Goal: Task Accomplishment & Management: Complete application form

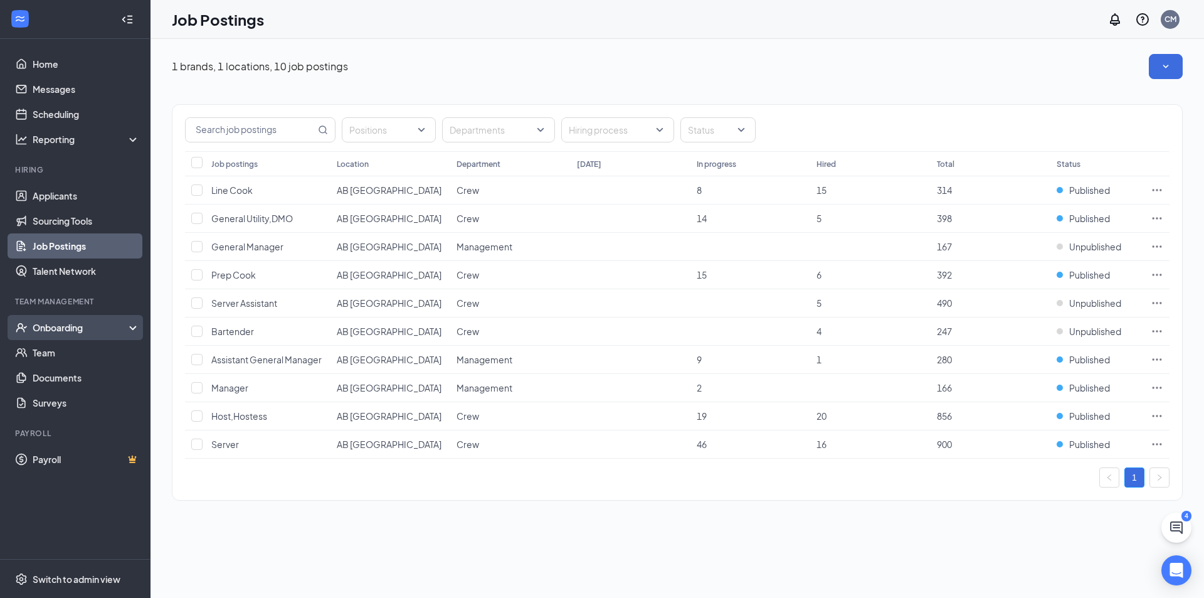
click at [71, 324] on div "Onboarding" at bounding box center [81, 327] width 97 height 13
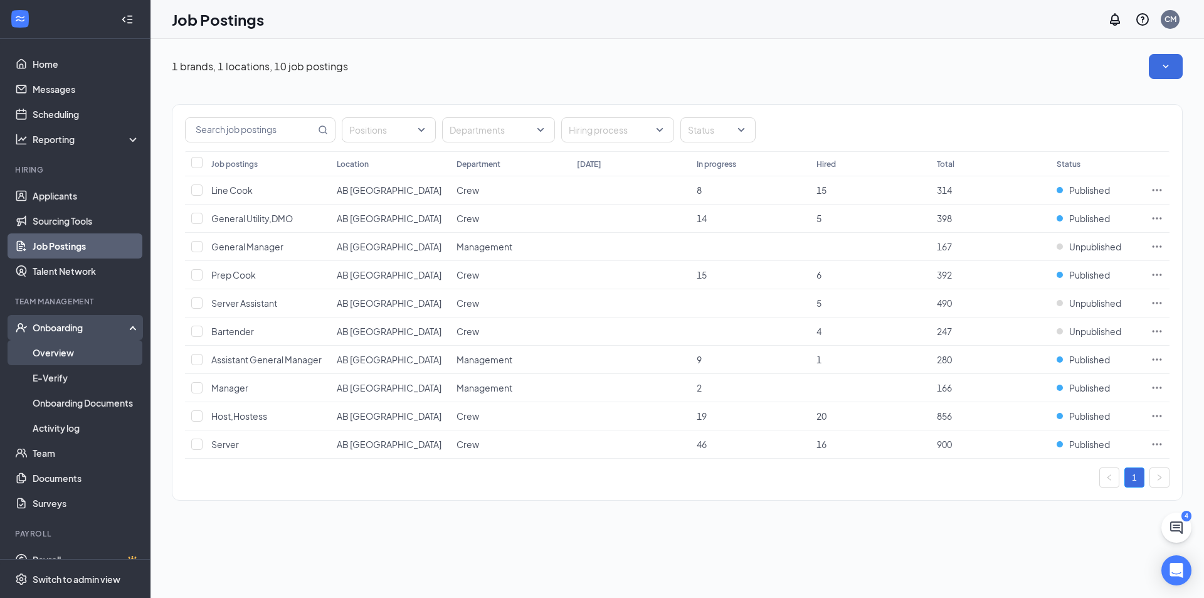
click at [68, 356] on link "Overview" at bounding box center [86, 352] width 107 height 25
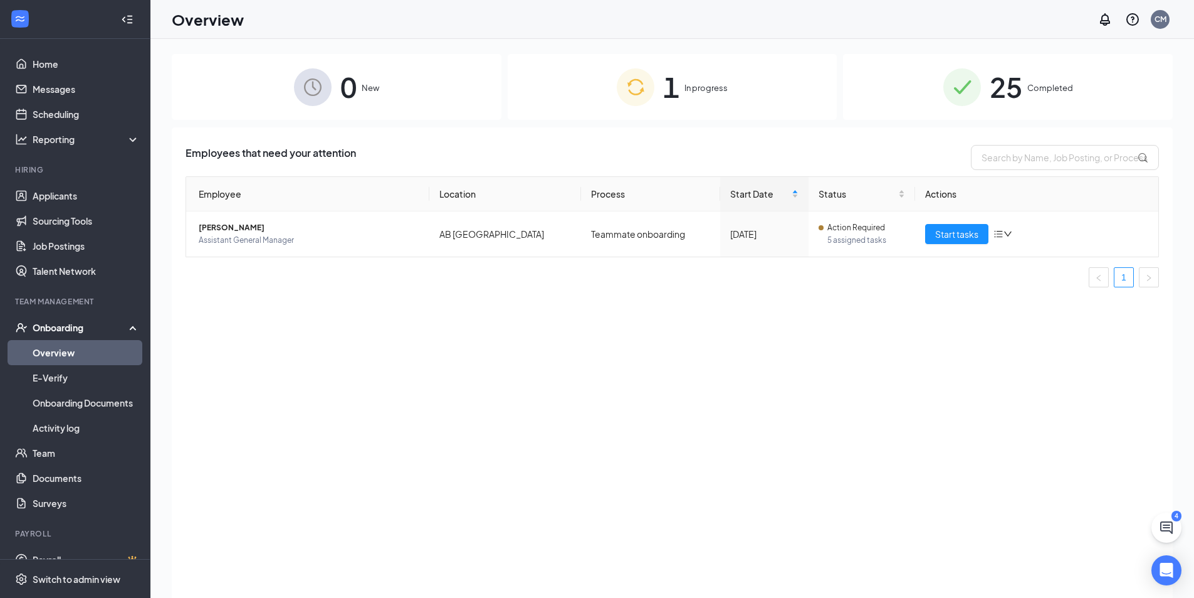
click at [585, 97] on div "1 In progress" at bounding box center [673, 87] width 330 height 66
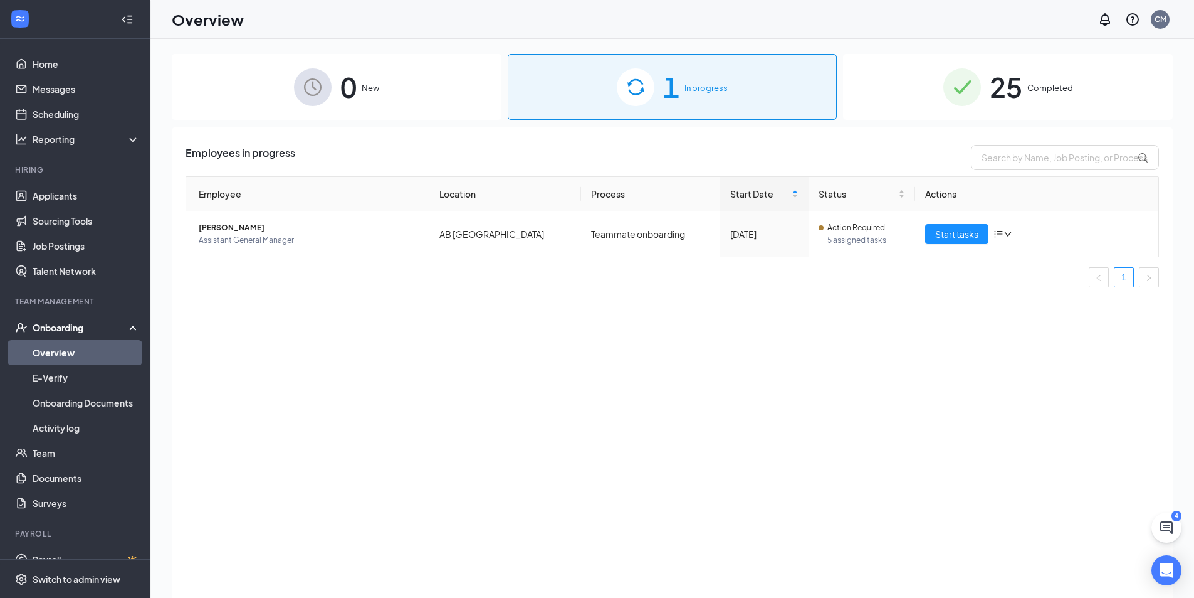
click at [404, 100] on div "0 New" at bounding box center [337, 87] width 330 height 66
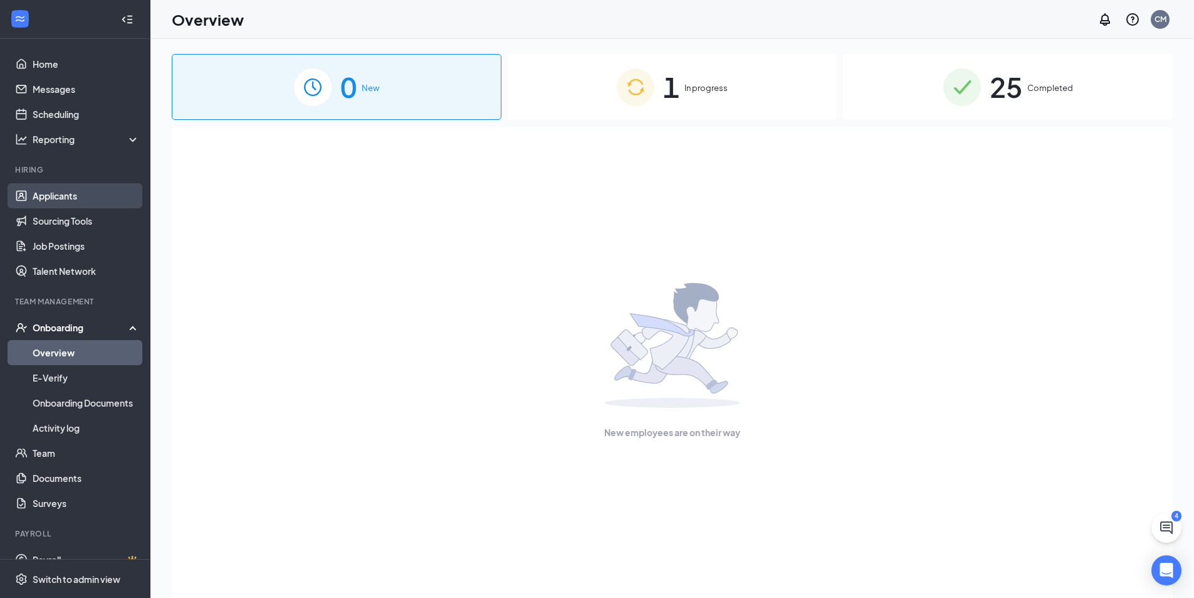
click at [87, 201] on link "Applicants" at bounding box center [86, 195] width 107 height 25
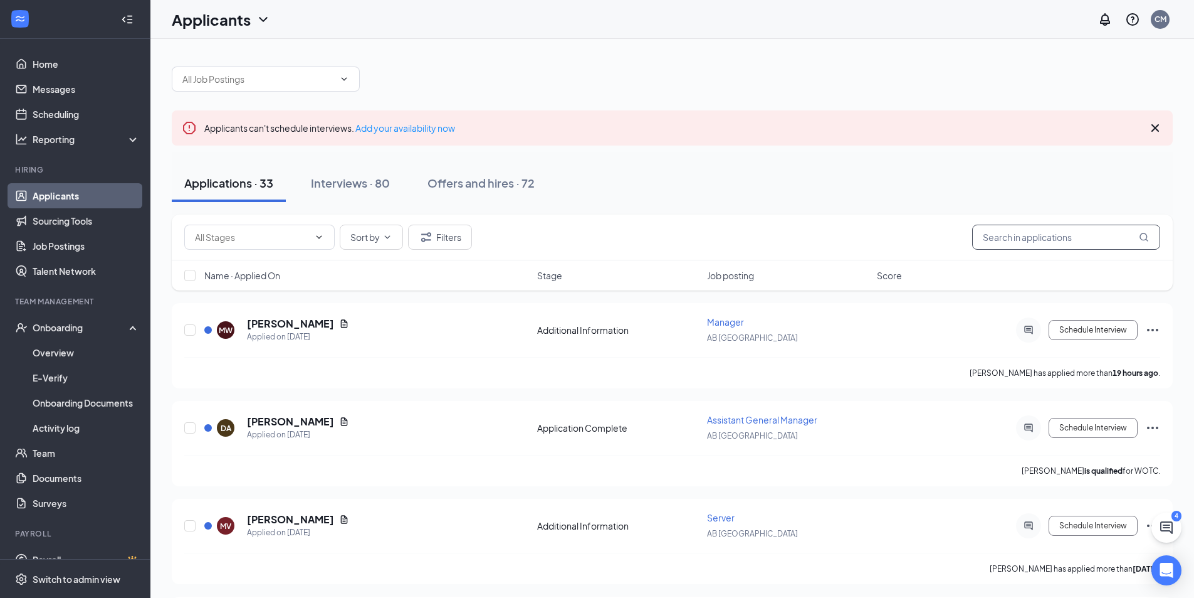
click at [1053, 235] on input "text" at bounding box center [1067, 236] width 188 height 25
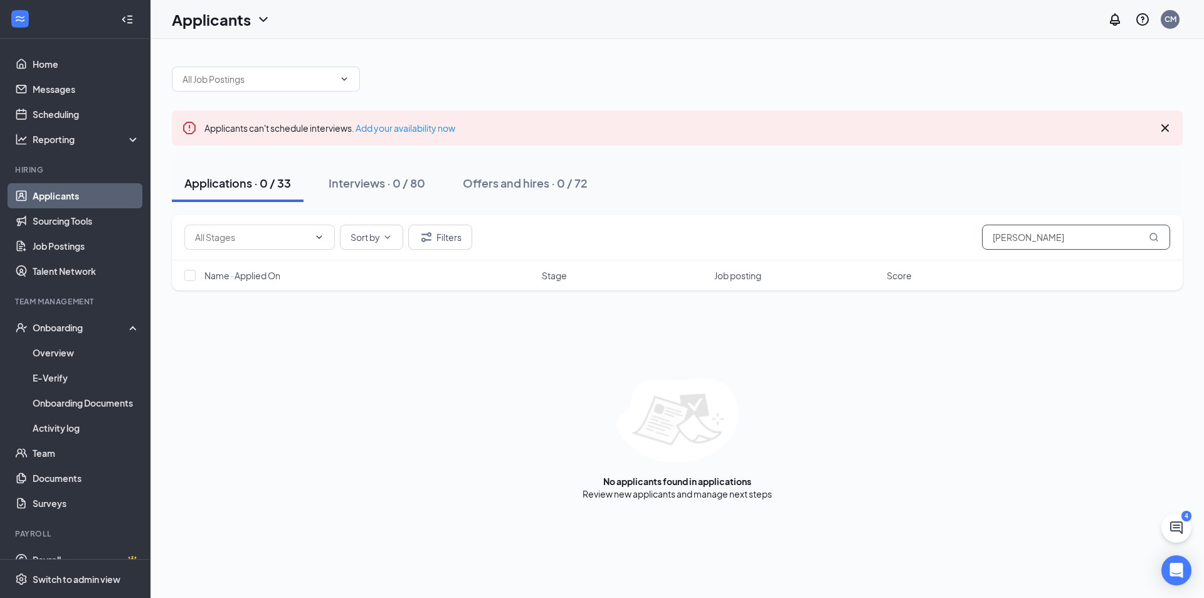
drag, startPoint x: 1081, startPoint y: 242, endPoint x: 763, endPoint y: 245, distance: 317.9
click at [763, 245] on div "Sort by Filters [PERSON_NAME]" at bounding box center [677, 236] width 986 height 25
type input "[PERSON_NAME]"
click at [364, 186] on div "Interviews · 1 / 80" at bounding box center [375, 183] width 93 height 16
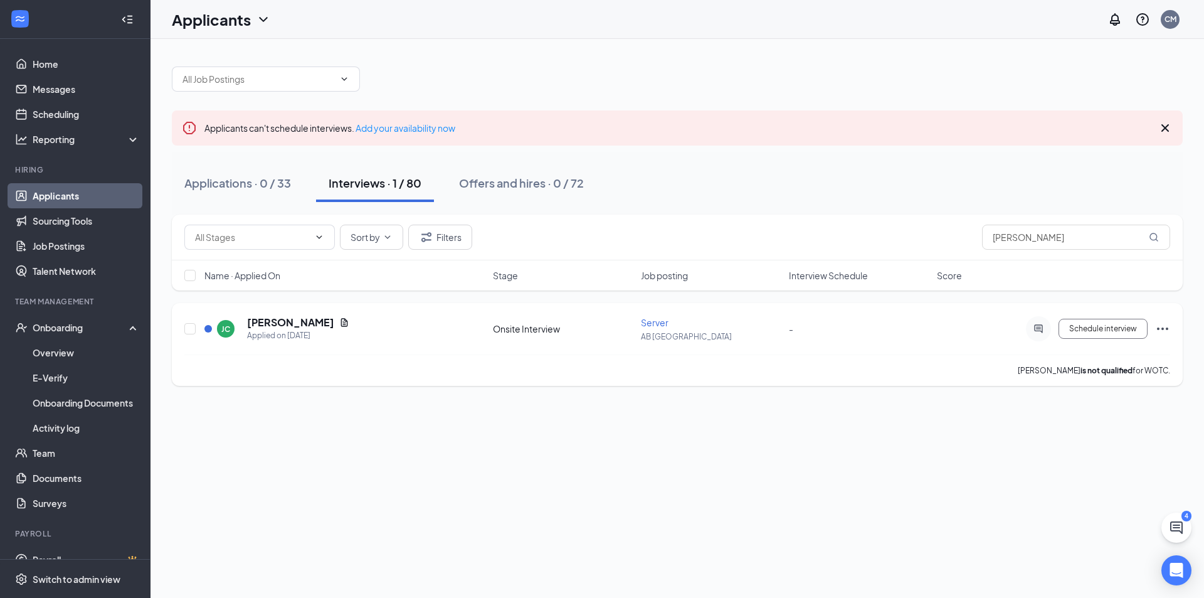
click at [1162, 331] on icon "Ellipses" at bounding box center [1162, 328] width 15 height 15
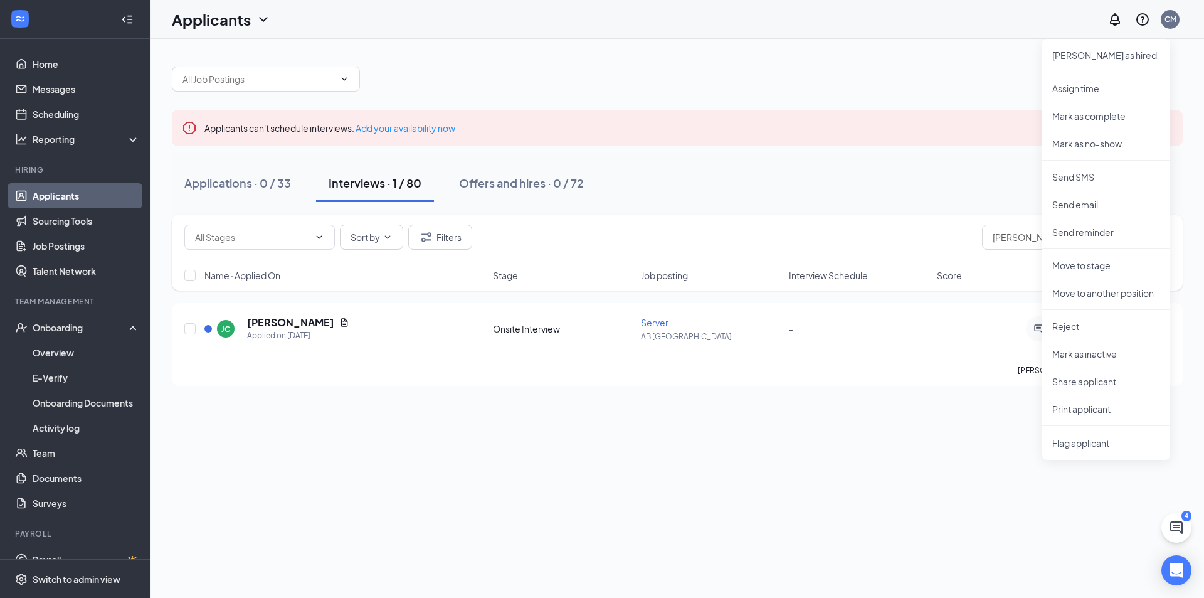
click at [657, 534] on div "Applicants can't schedule interviews. Add your availability now Applications · …" at bounding box center [676, 318] width 1053 height 559
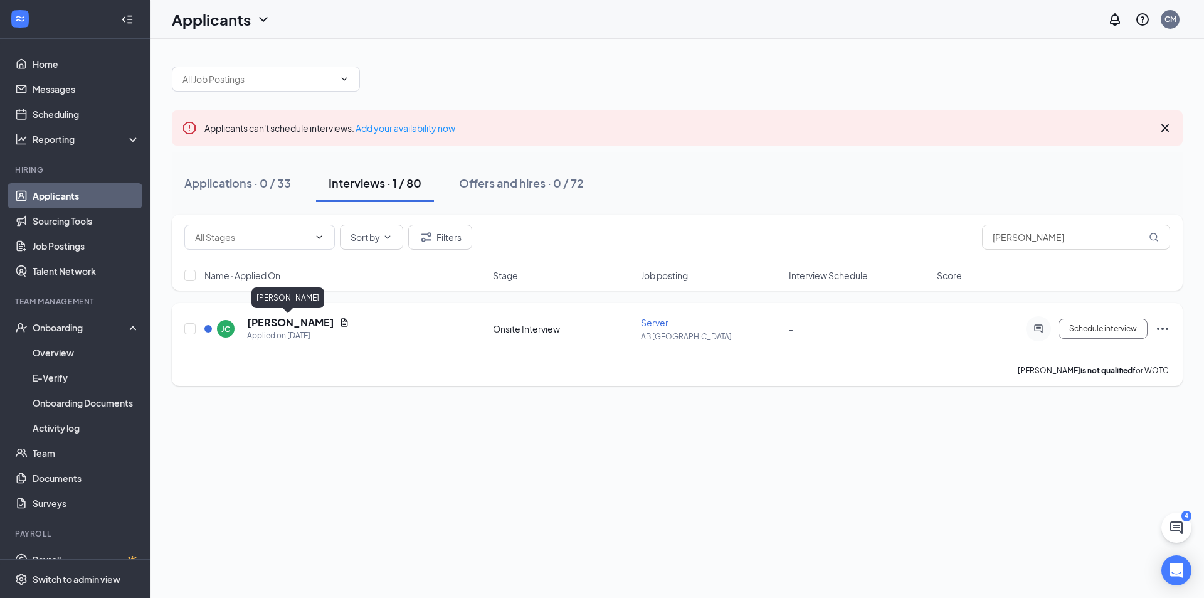
click at [303, 317] on h5 "[PERSON_NAME]" at bounding box center [290, 322] width 87 height 14
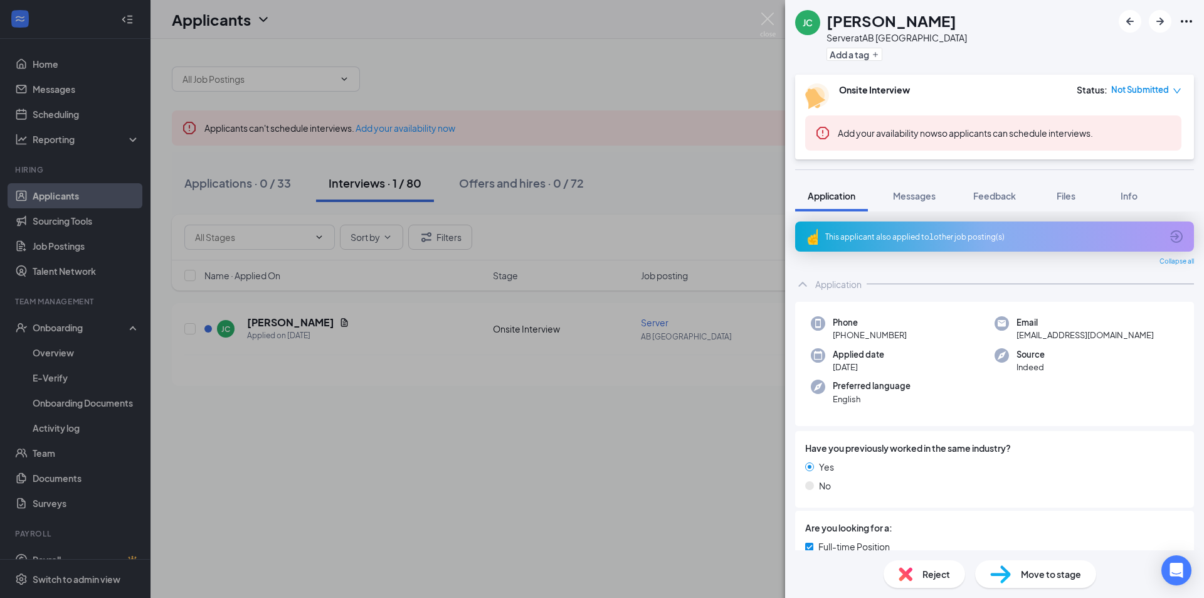
click at [1032, 573] on span "Move to stage" at bounding box center [1051, 574] width 60 height 14
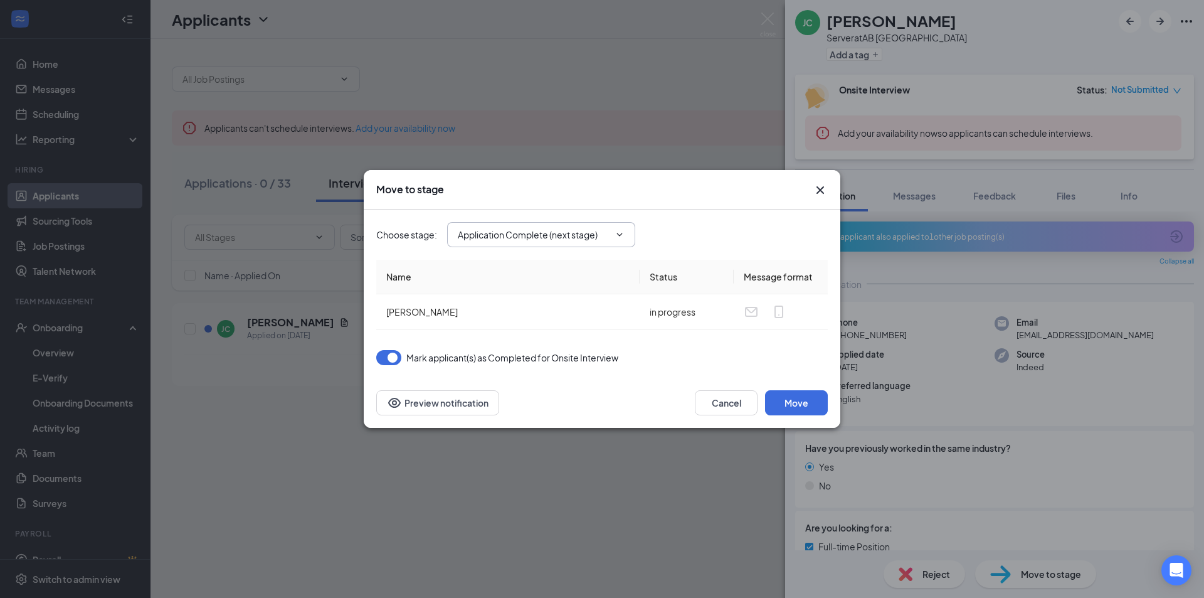
click at [550, 243] on span "Application Complete (next stage)" at bounding box center [541, 234] width 188 height 25
click at [554, 238] on input "Application Complete (next stage)" at bounding box center [534, 235] width 152 height 14
click at [550, 339] on div "Hiring Complete" at bounding box center [552, 339] width 168 height 14
type input "Hiring Complete"
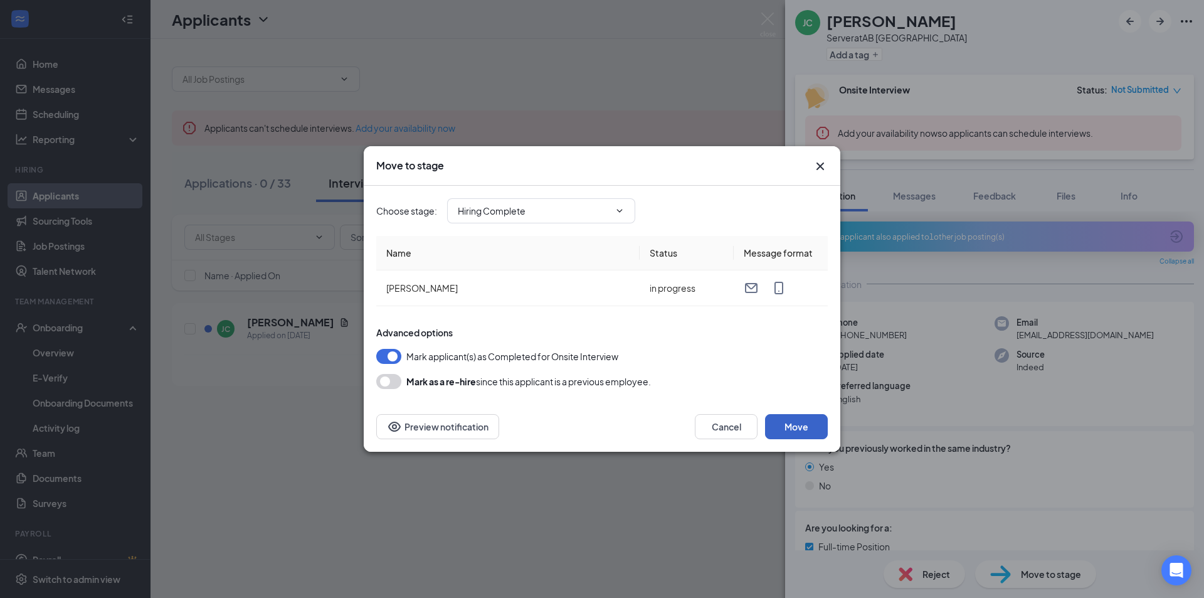
click at [788, 427] on button "Move" at bounding box center [796, 426] width 63 height 25
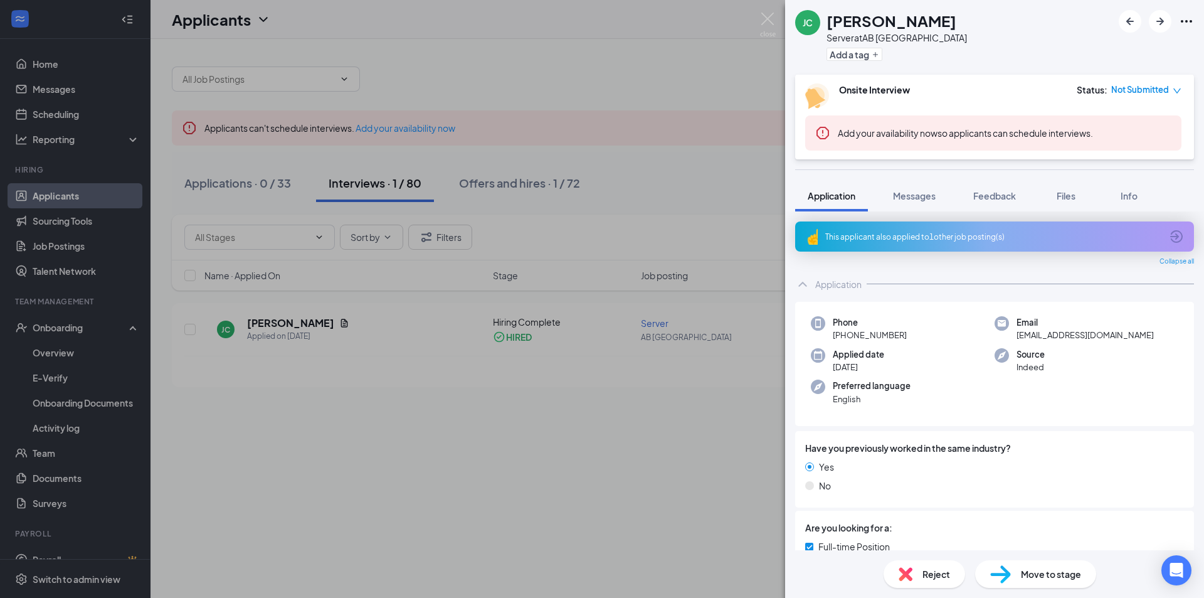
click at [529, 193] on div "[PERSON_NAME] Server at AB [GEOGRAPHIC_DATA] Add a tag Onsite Interview Status …" at bounding box center [602, 299] width 1204 height 598
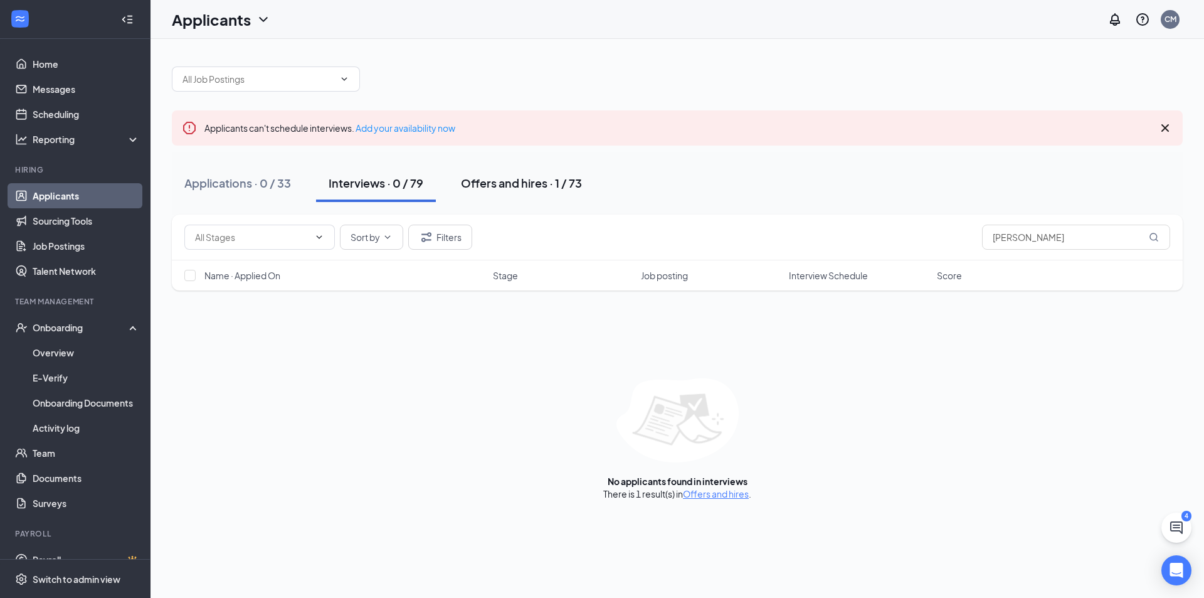
click at [532, 187] on div "Offers and hires · 1 / 73" at bounding box center [521, 183] width 121 height 16
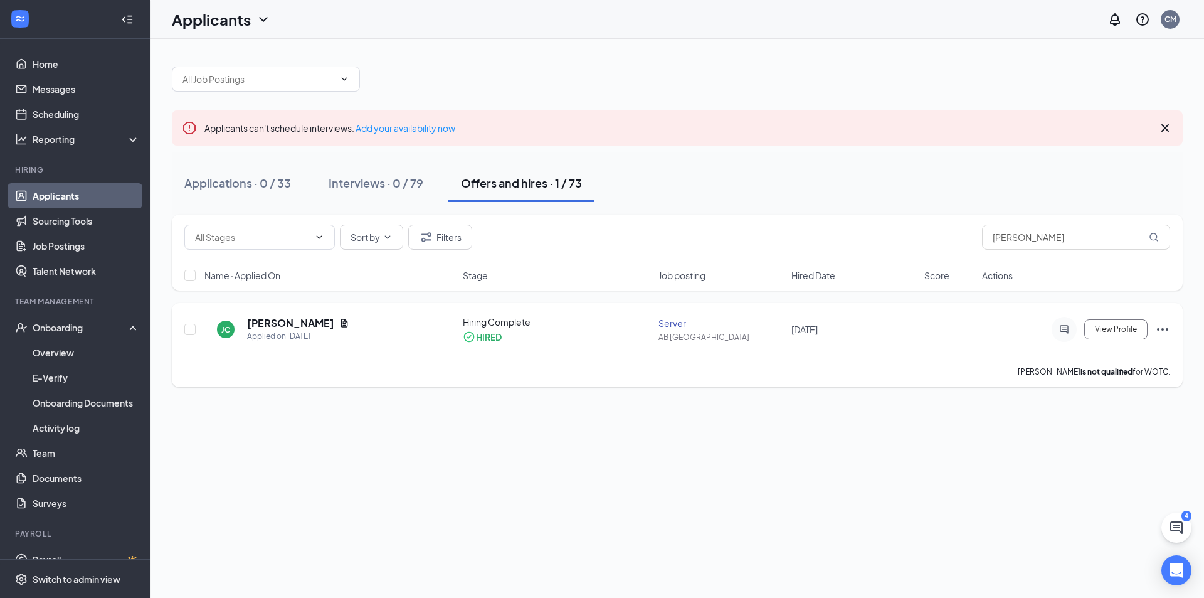
click at [1163, 327] on icon "Ellipses" at bounding box center [1162, 329] width 15 height 15
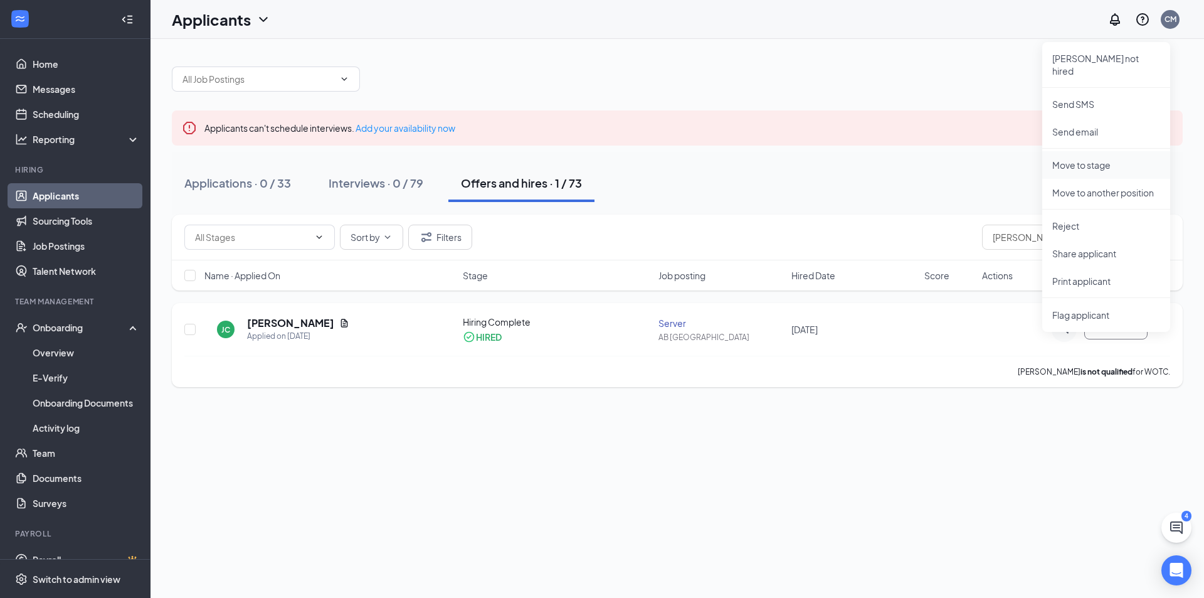
click at [1114, 159] on p "Move to stage" at bounding box center [1106, 165] width 108 height 13
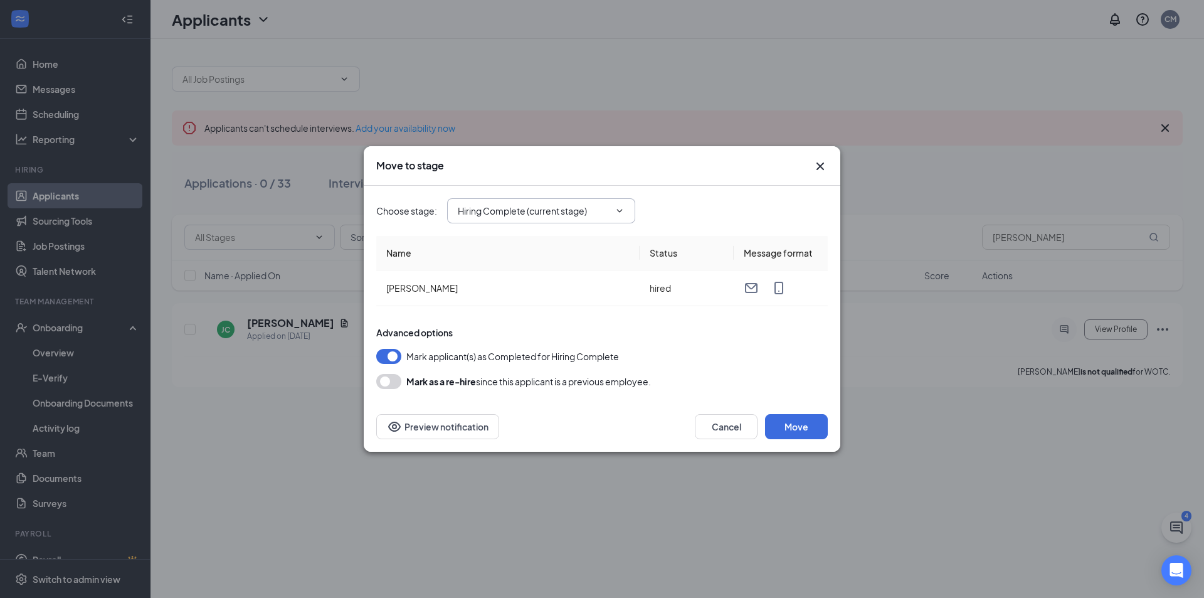
click at [540, 209] on input "Hiring Complete (current stage)" at bounding box center [534, 211] width 152 height 14
click at [821, 169] on icon "Cross" at bounding box center [820, 166] width 15 height 15
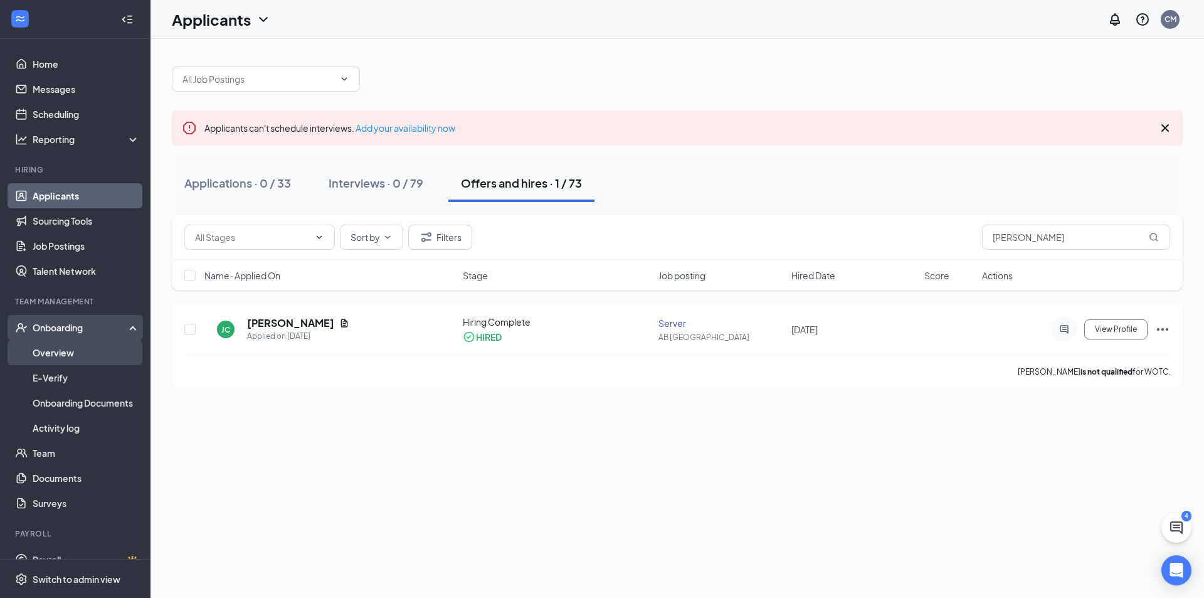
click at [68, 347] on link "Overview" at bounding box center [86, 352] width 107 height 25
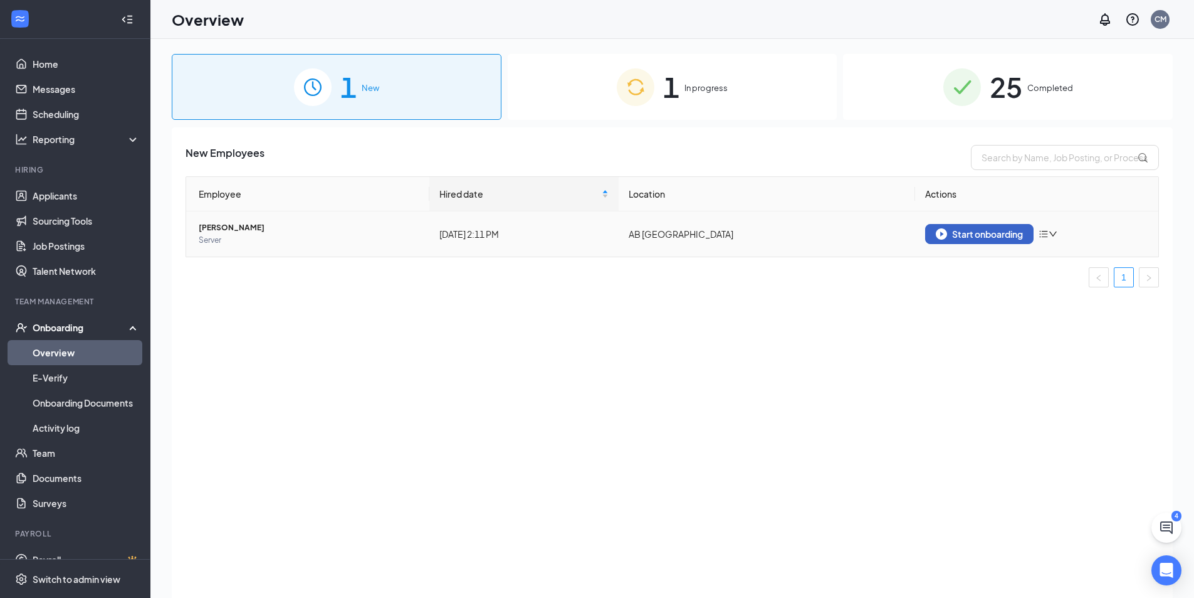
click at [993, 228] on div "Start onboarding" at bounding box center [979, 233] width 87 height 11
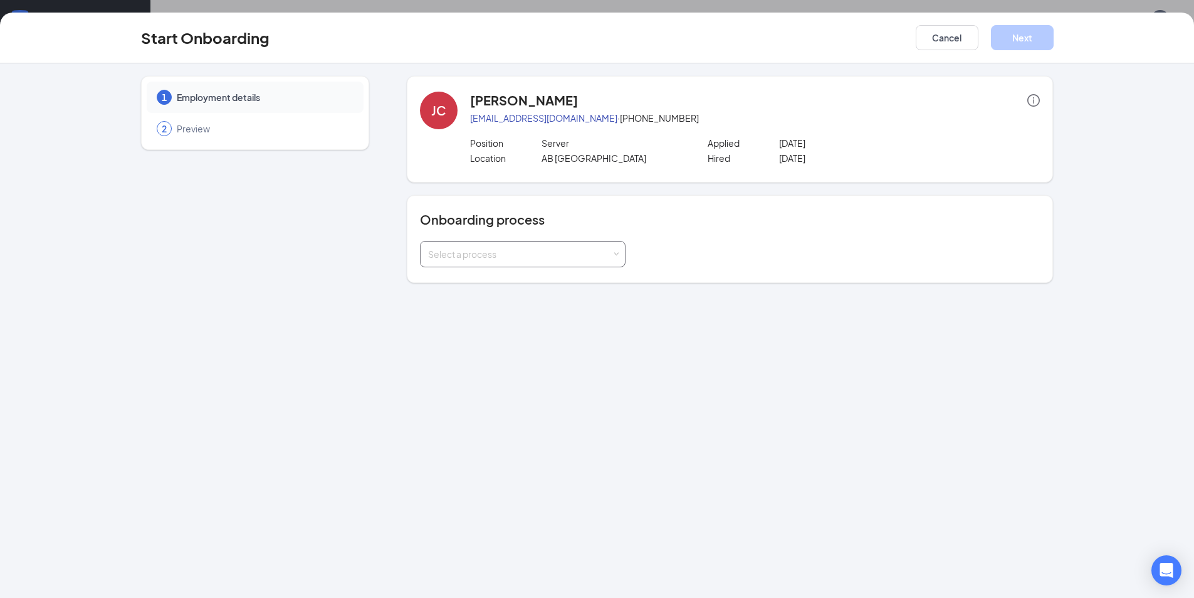
click at [517, 253] on div "Select a process" at bounding box center [520, 254] width 184 height 13
click at [514, 306] on span "Teammate onboarding" at bounding box center [472, 302] width 94 height 11
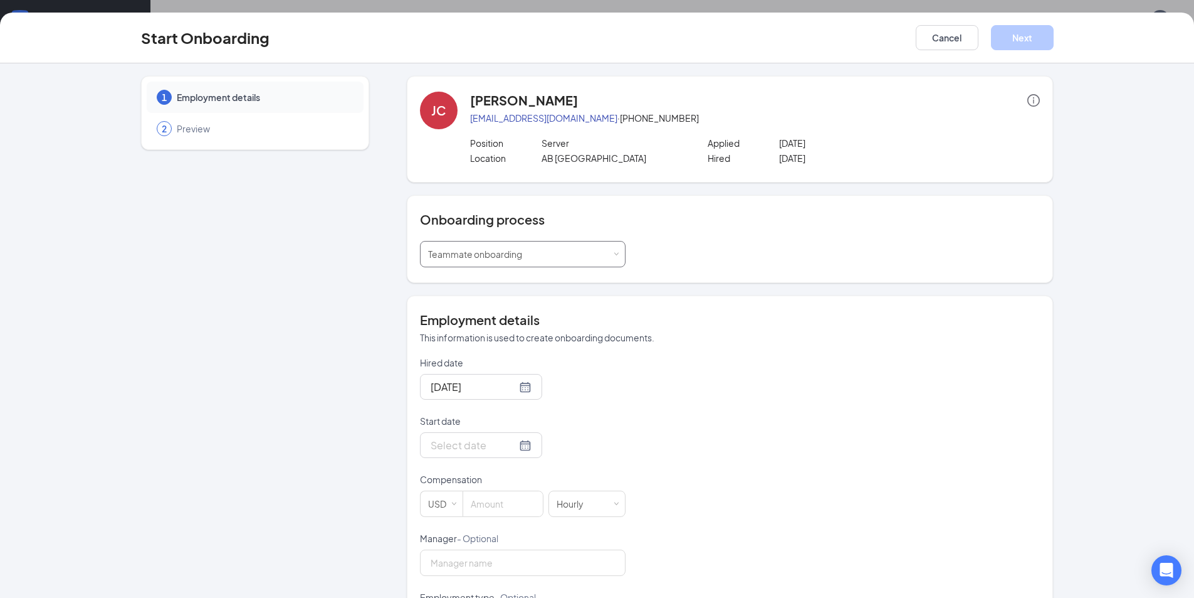
click at [506, 251] on span "Teammate onboarding" at bounding box center [475, 253] width 94 height 11
click at [507, 300] on span "Teammate onboarding" at bounding box center [467, 302] width 94 height 11
click at [514, 441] on div at bounding box center [481, 445] width 101 height 16
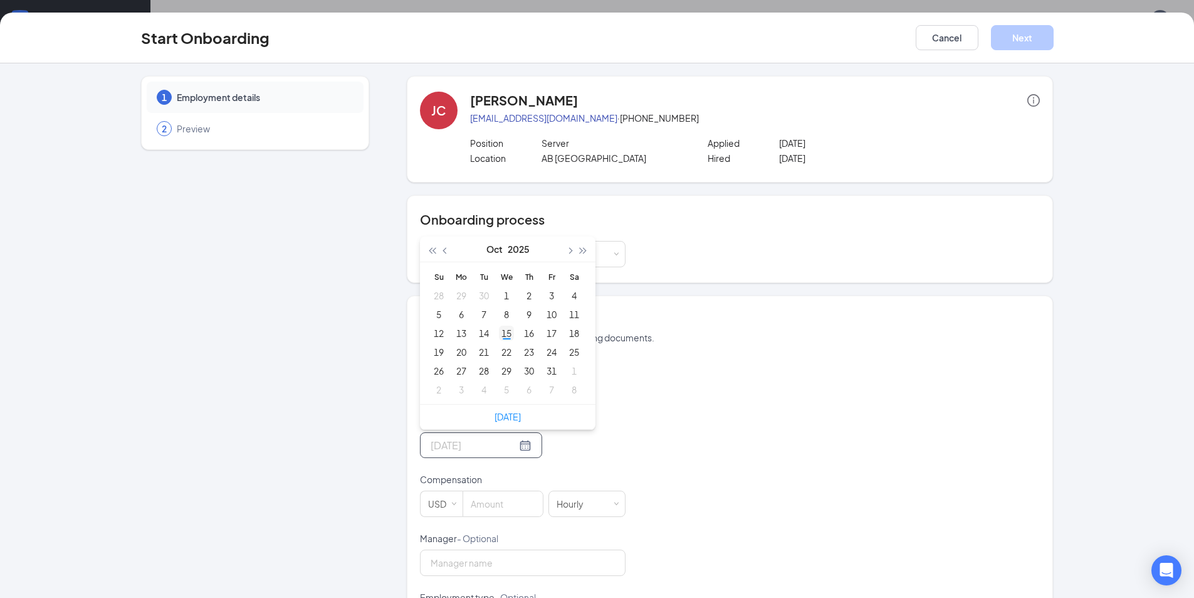
type input "[DATE]"
click at [501, 330] on div "15" at bounding box center [506, 332] width 15 height 15
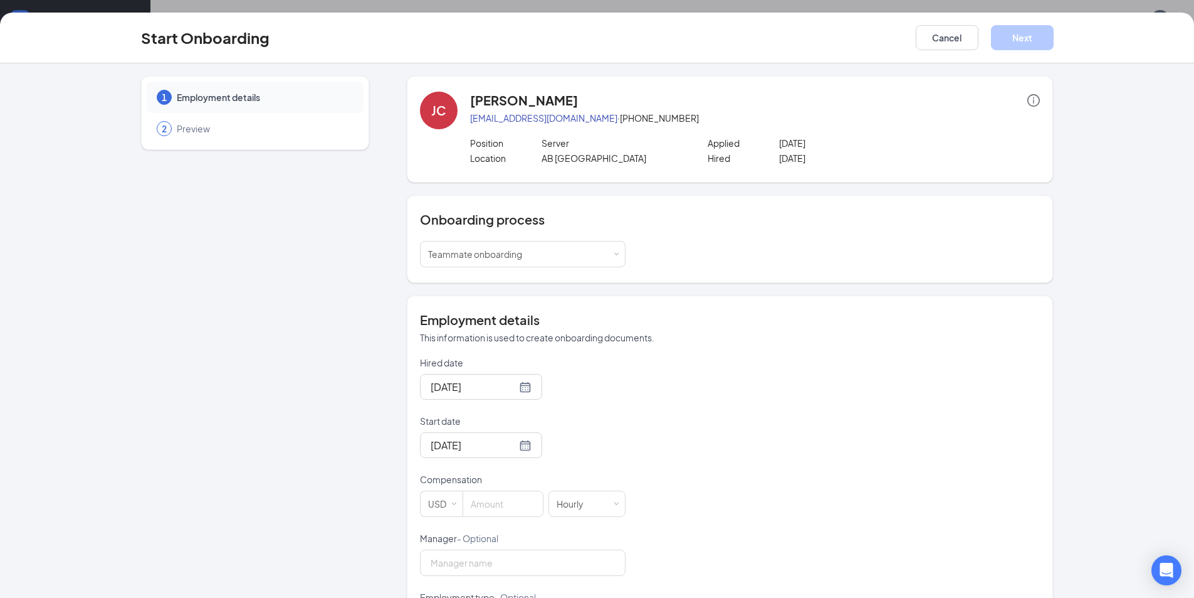
click at [629, 388] on div "Hired date [DATE] Start date [DATE] [DATE] Su Mo Tu We Th Fr Sa 28 29 30 1 2 3 …" at bounding box center [730, 561] width 620 height 410
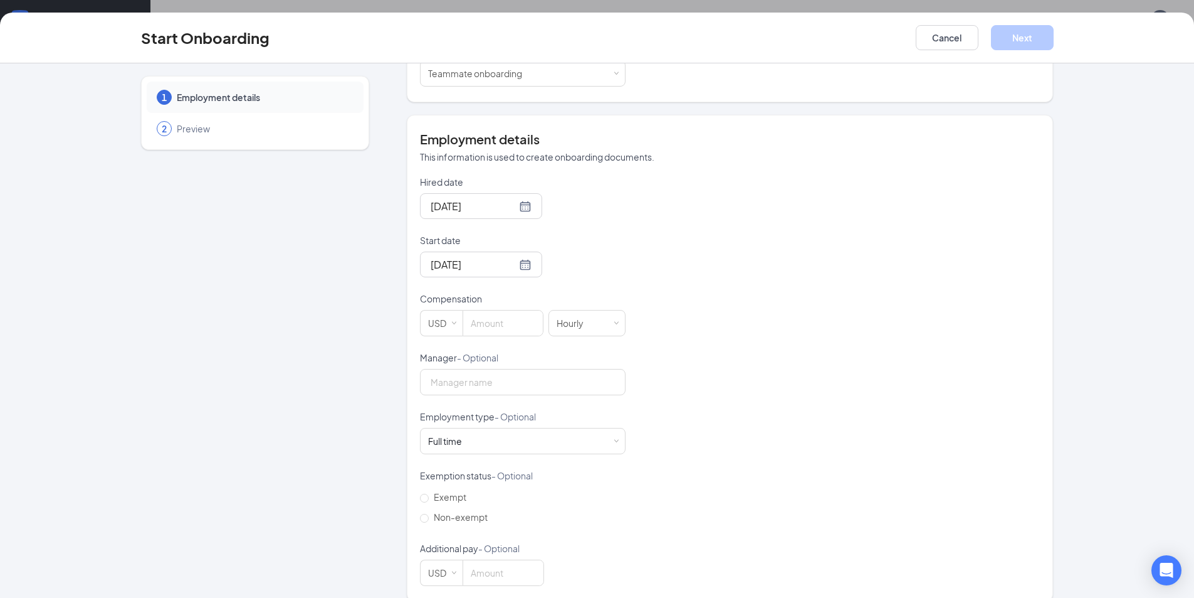
scroll to position [197, 0]
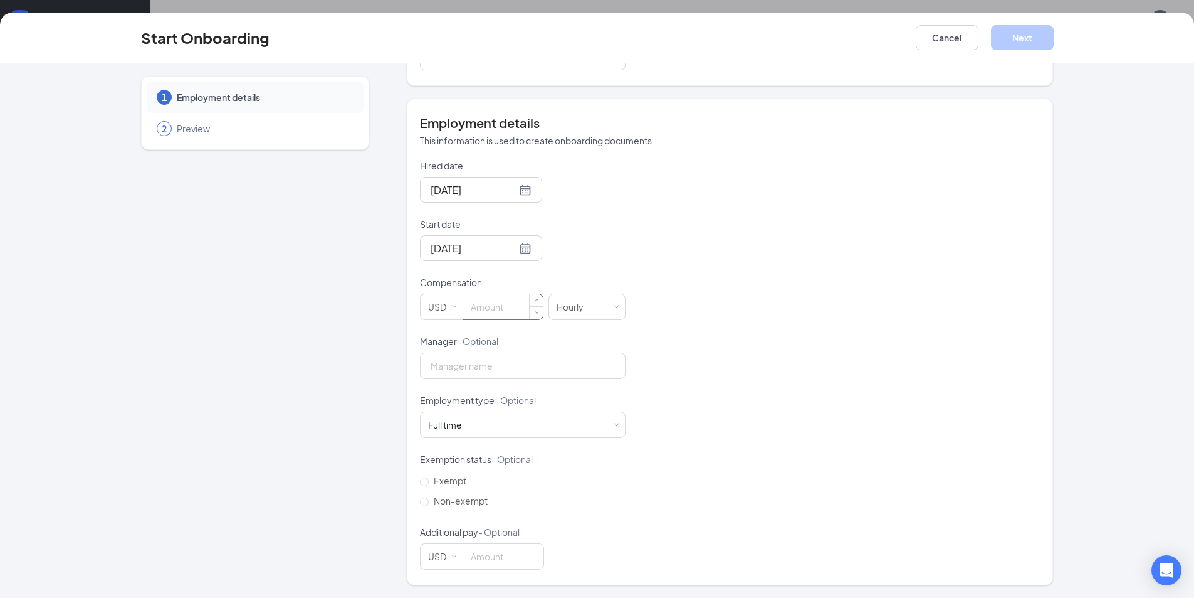
click at [495, 310] on input at bounding box center [503, 306] width 80 height 25
type input "19"
click at [487, 364] on input "Manager - Optional" at bounding box center [523, 365] width 206 height 26
type input "[PERSON_NAME]"
click at [501, 429] on div "Full time Works 30+ hours per week and is reasonably expected to work" at bounding box center [522, 424] width 189 height 25
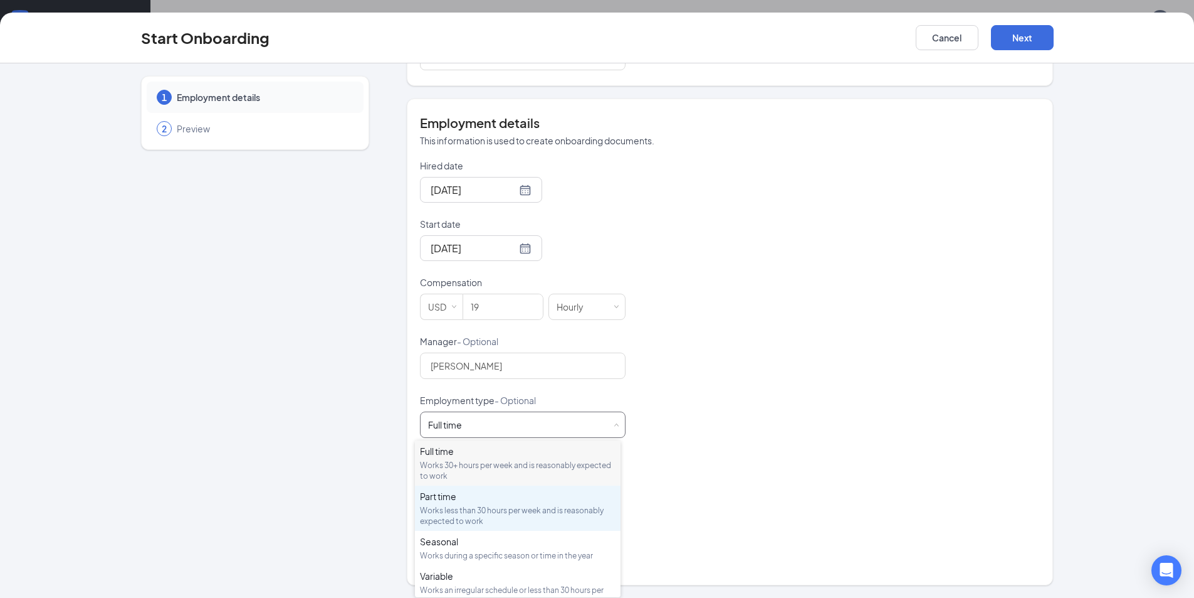
click at [488, 504] on div "Part time Works less than 30 hours per week and is reasonably expected to work" at bounding box center [518, 508] width 196 height 36
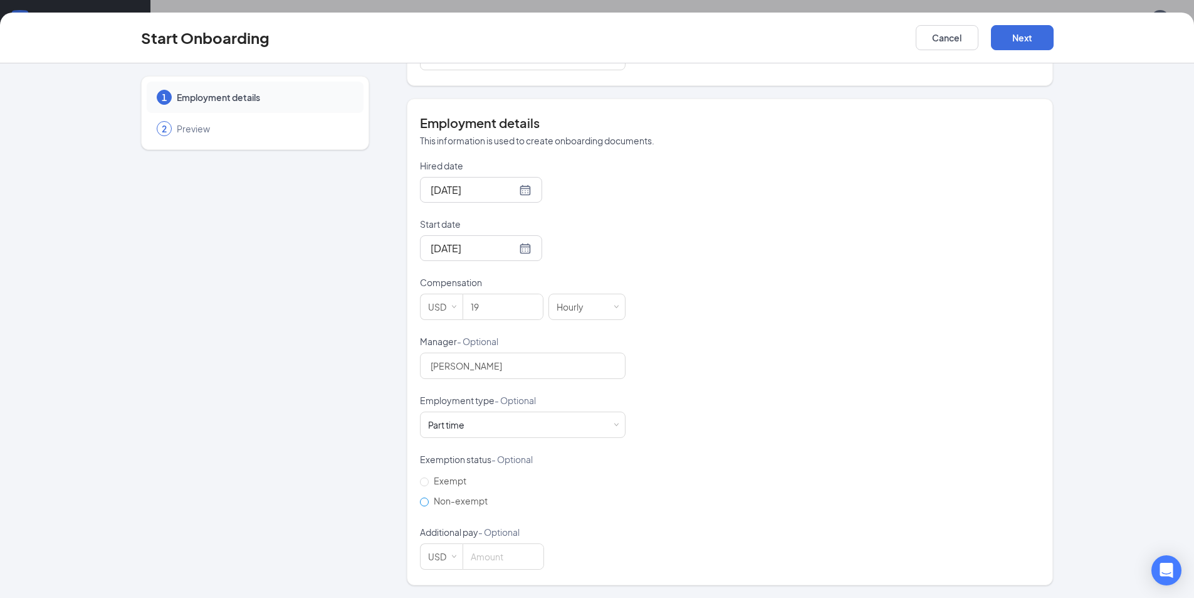
click at [448, 505] on span "Non-exempt" at bounding box center [461, 500] width 64 height 11
click at [429, 505] on input "Non-exempt" at bounding box center [424, 501] width 9 height 9
radio input "true"
click at [504, 556] on input at bounding box center [503, 556] width 80 height 25
click at [1016, 36] on button "Next" at bounding box center [1022, 37] width 63 height 25
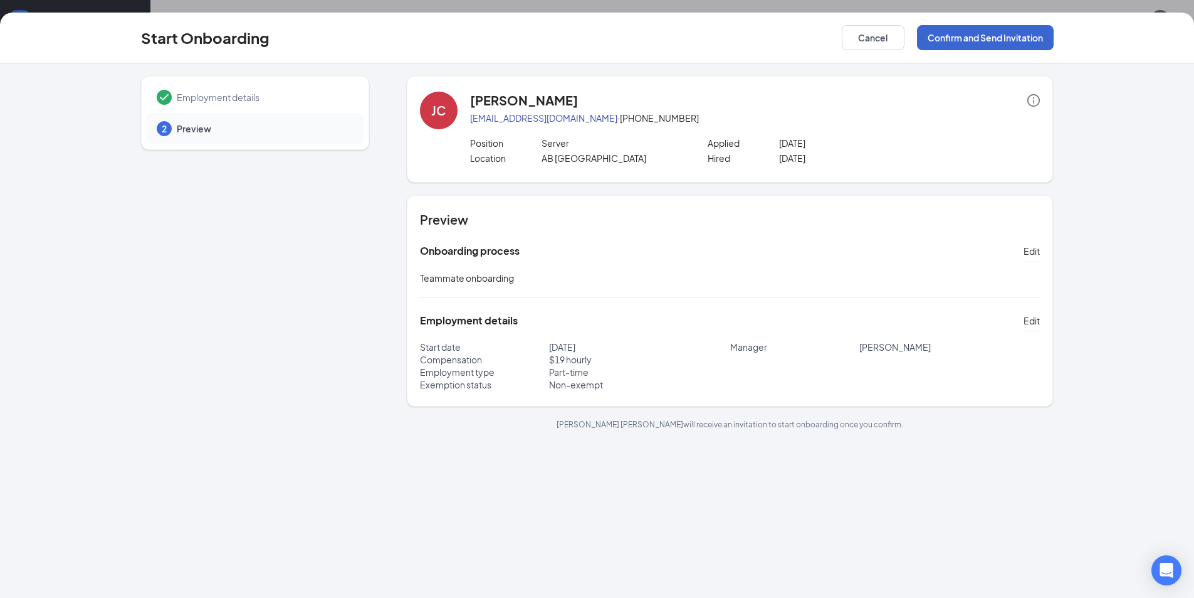
scroll to position [0, 0]
click at [1025, 39] on button "Confirm and Send Invitation" at bounding box center [985, 37] width 137 height 25
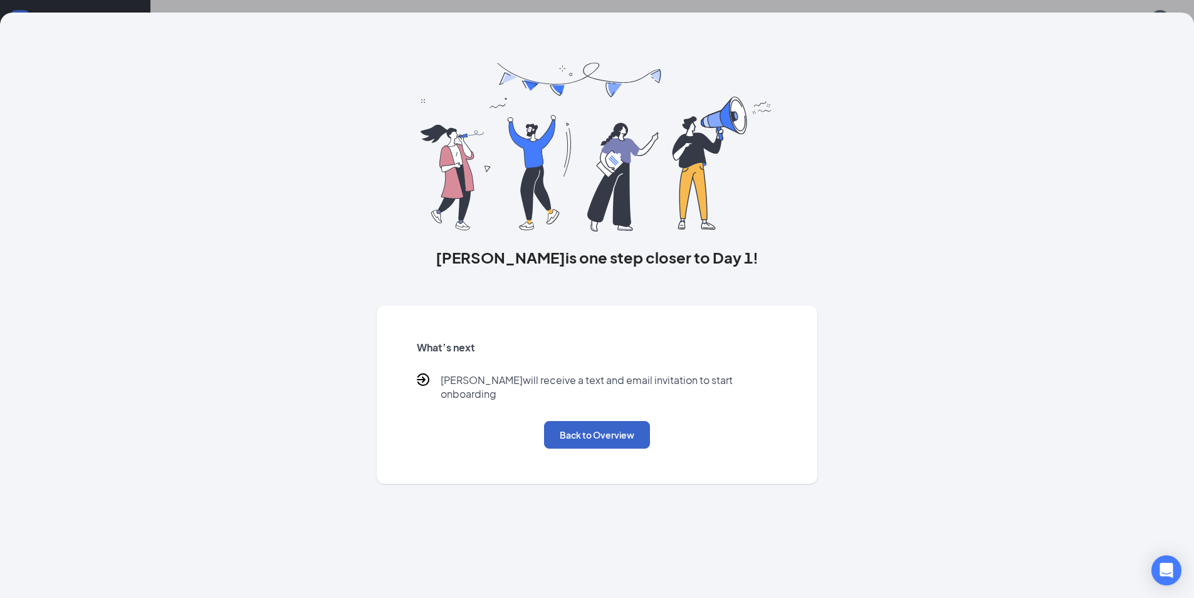
click at [622, 426] on button "Back to Overview" at bounding box center [597, 435] width 106 height 28
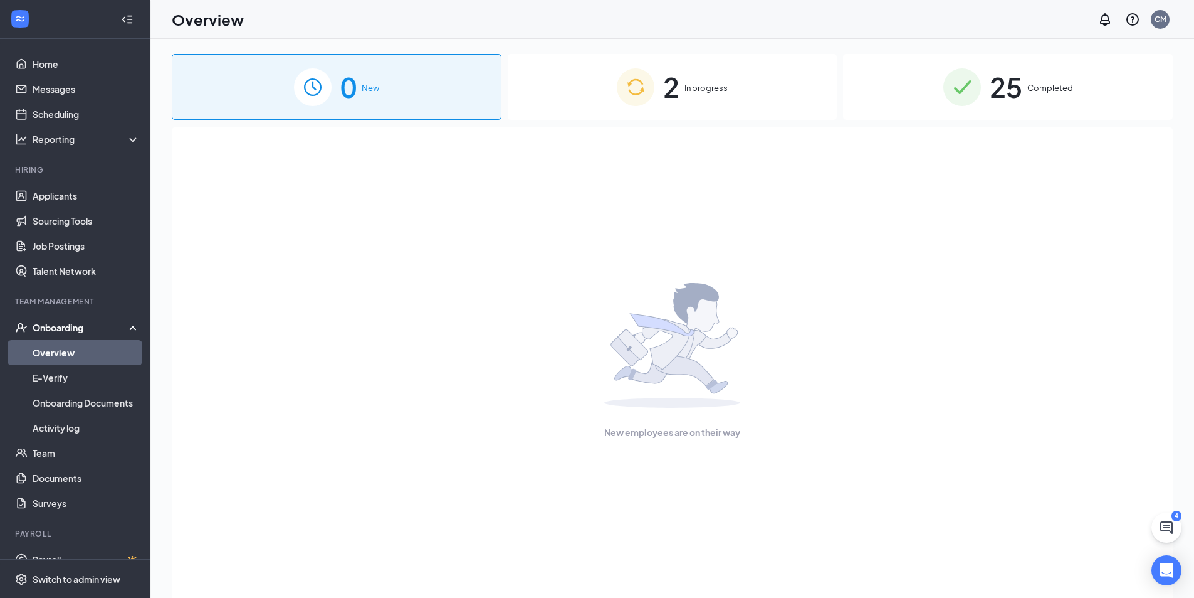
click at [640, 88] on img at bounding box center [636, 87] width 38 height 38
